Goal: Find specific page/section: Find specific page/section

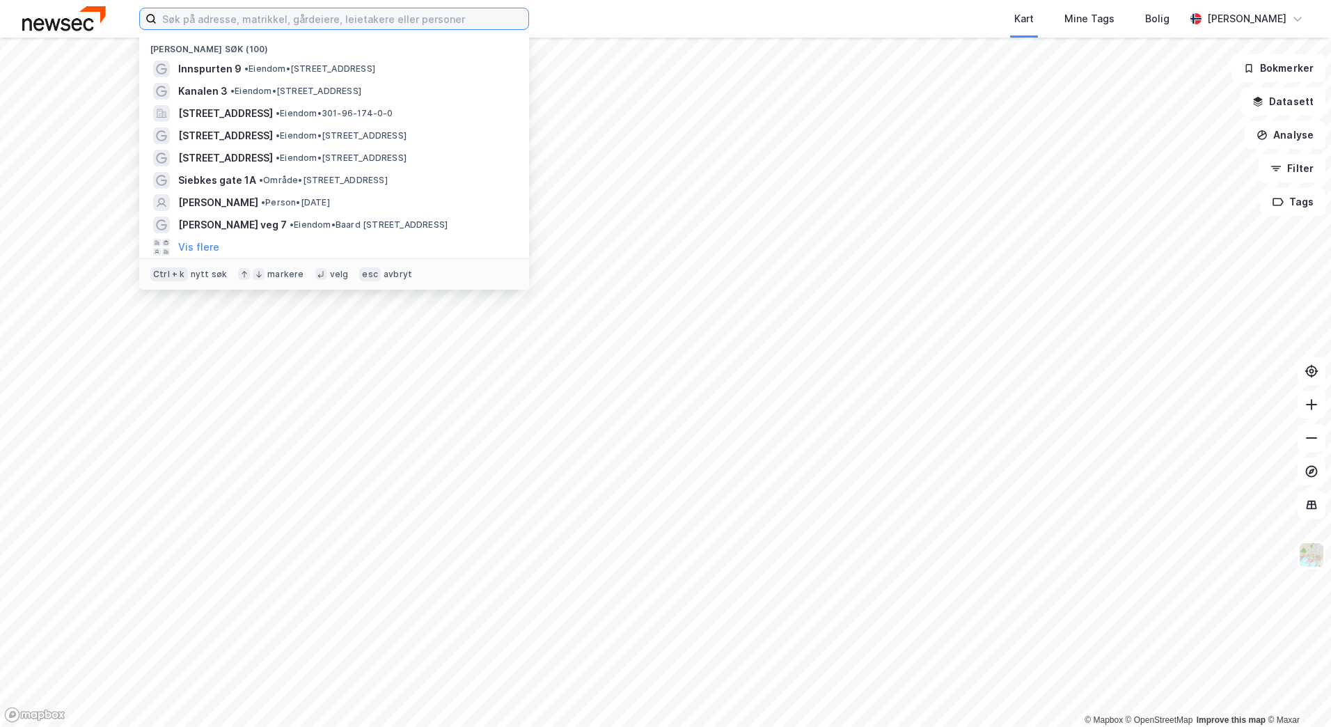
click at [272, 13] on input at bounding box center [343, 18] width 372 height 21
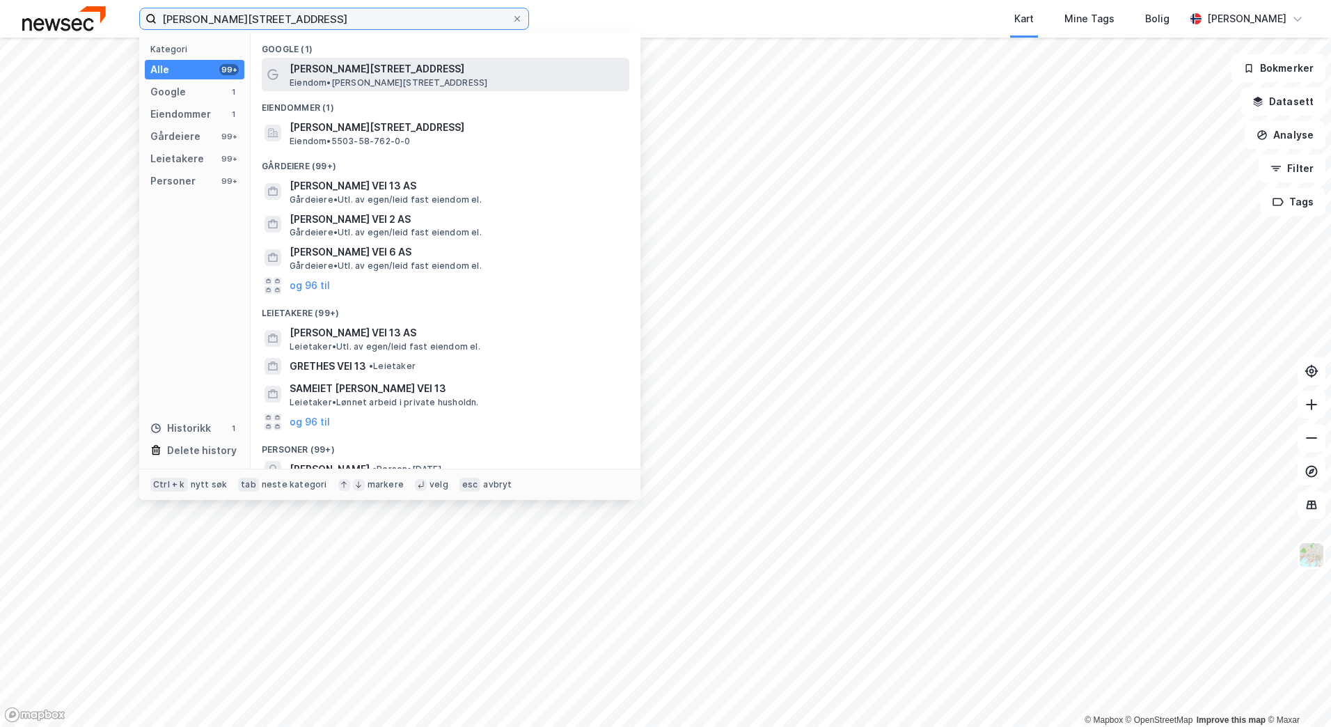
type input "[PERSON_NAME][STREET_ADDRESS]"
click at [475, 70] on span "[PERSON_NAME][STREET_ADDRESS]" at bounding box center [457, 69] width 334 height 17
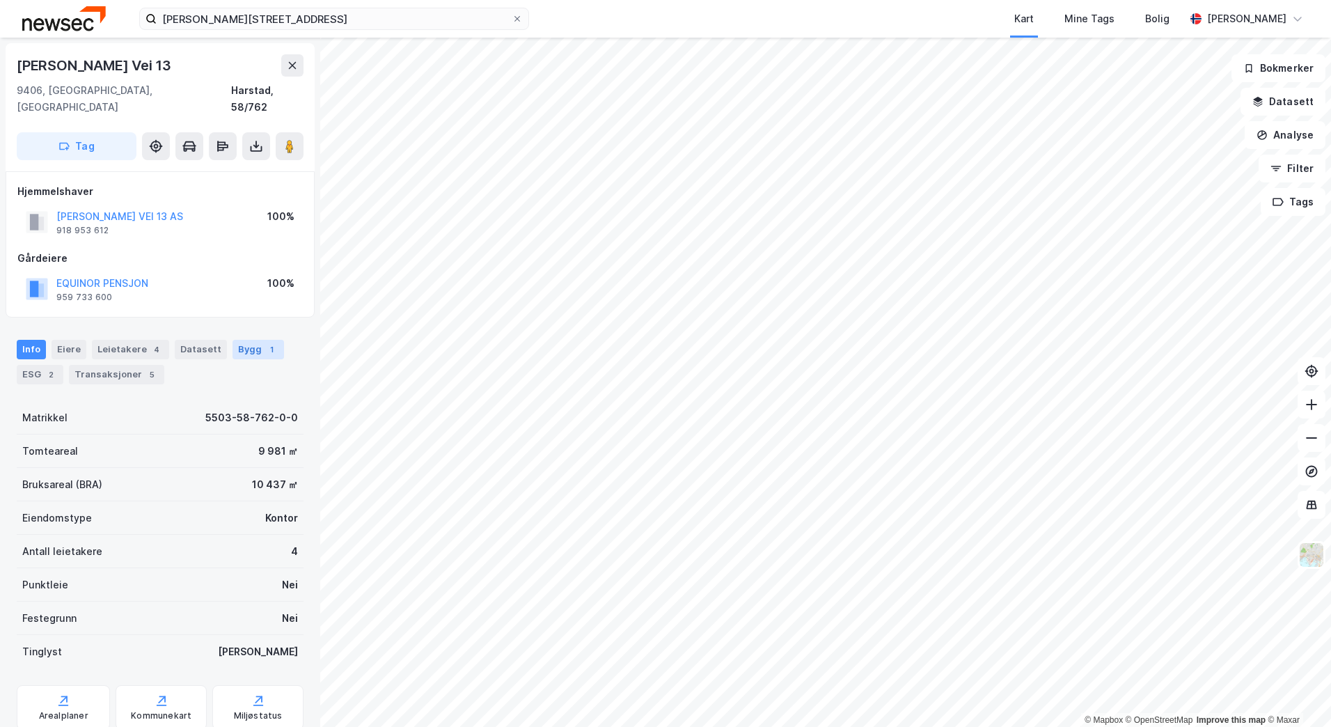
click at [244, 340] on div "Bygg 1" at bounding box center [259, 349] width 52 height 19
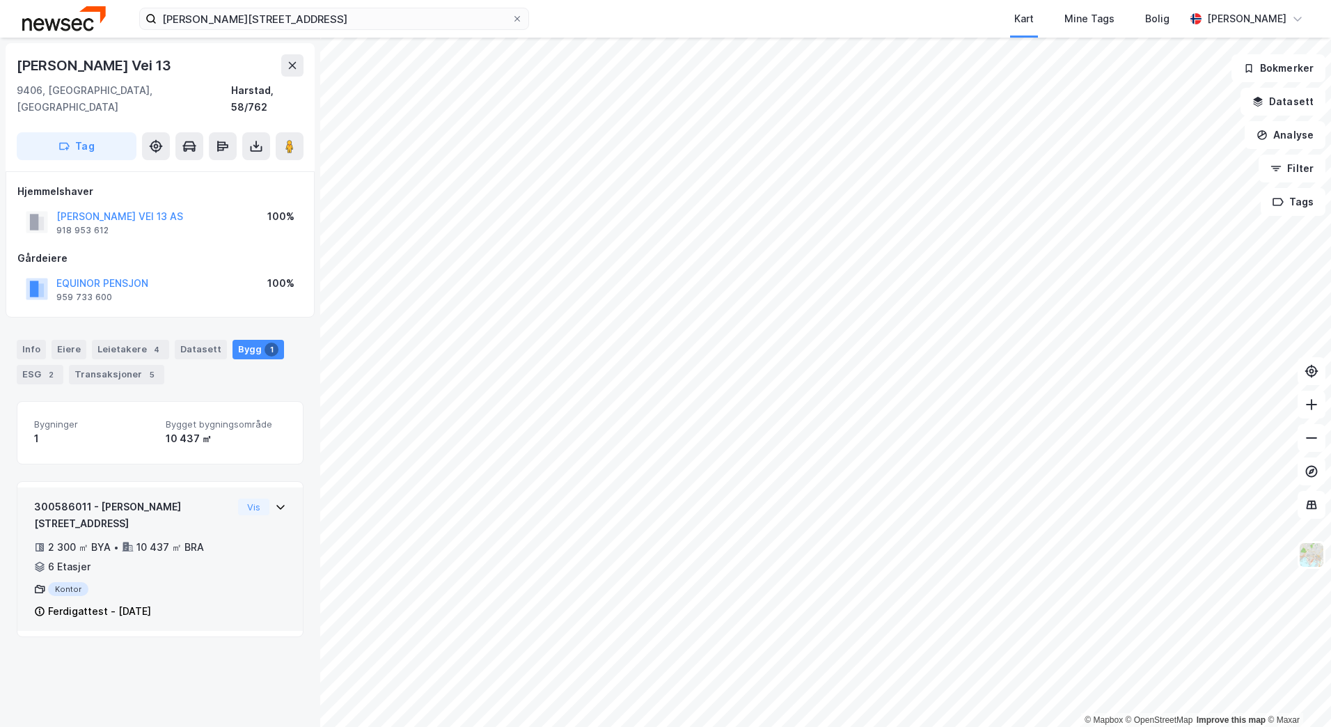
click at [276, 505] on icon at bounding box center [280, 507] width 8 height 5
